Goal: Task Accomplishment & Management: Use online tool/utility

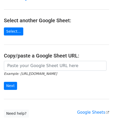
scroll to position [52, 0]
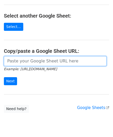
click at [30, 57] on input "url" at bounding box center [55, 61] width 103 height 10
paste input "[URL][DOMAIN_NAME]"
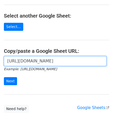
scroll to position [0, 113]
type input "[URL][DOMAIN_NAME]"
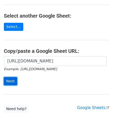
scroll to position [0, 0]
click at [9, 81] on input "Next" at bounding box center [10, 81] width 13 height 8
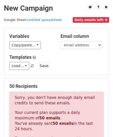
scroll to position [175, 0]
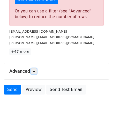
click at [36, 70] on icon at bounding box center [33, 71] width 3 height 3
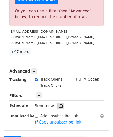
click at [59, 105] on icon at bounding box center [60, 106] width 3 height 4
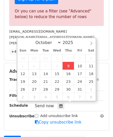
type input "[DATE] 12:00"
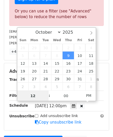
paste input "8"
type input "8"
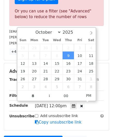
type input "[DATE] 20:00"
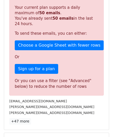
scroll to position [238, 0]
